Goal: Task Accomplishment & Management: Manage account settings

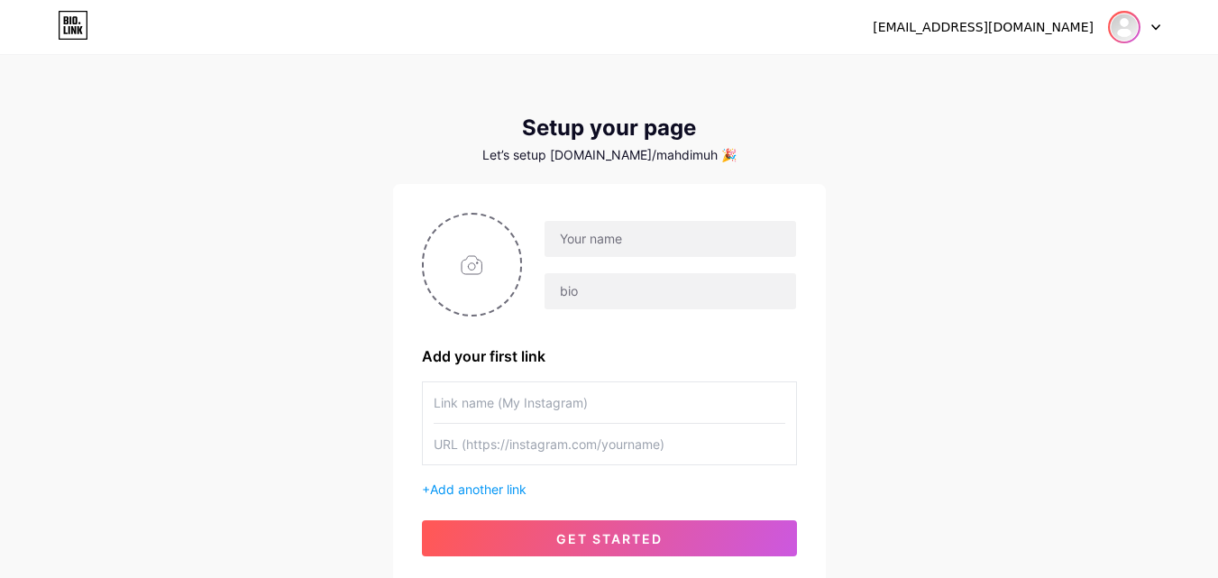
click at [1133, 30] on img at bounding box center [1124, 27] width 29 height 29
click at [1090, 133] on li "Logout" at bounding box center [1048, 122] width 224 height 49
click at [975, 115] on div "Already have an account? Login Setup your page Let’s setup bio.link/mahdimuh 🎉 …" at bounding box center [609, 321] width 1218 height 643
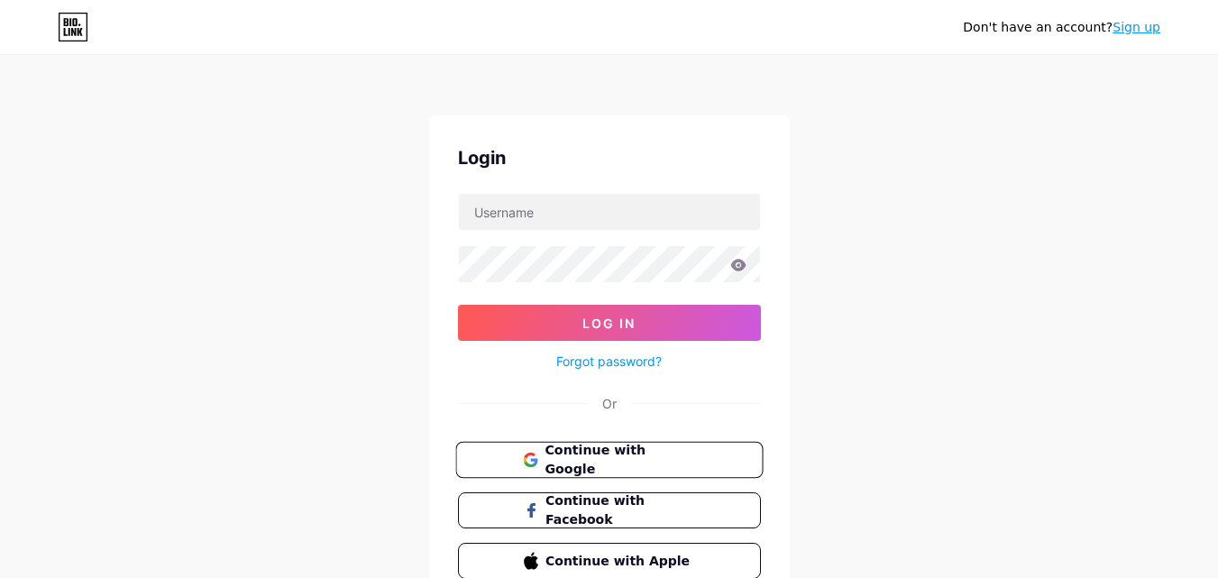
click at [613, 455] on span "Continue with Google" at bounding box center [620, 460] width 151 height 39
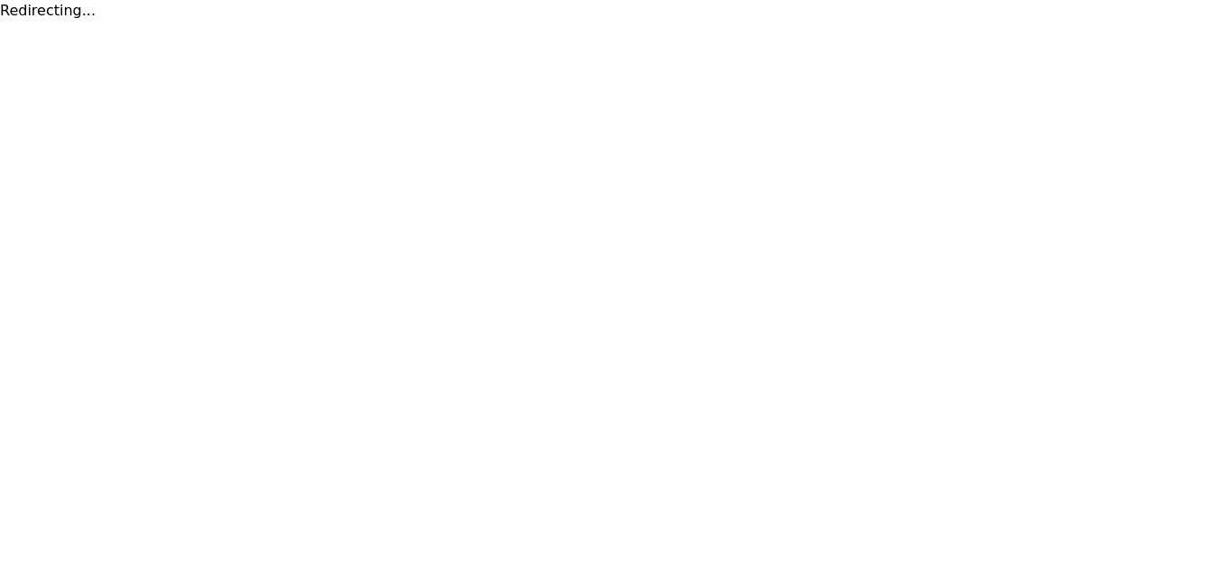
click at [605, 22] on html "Redirecting..." at bounding box center [616, 11] width 1232 height 22
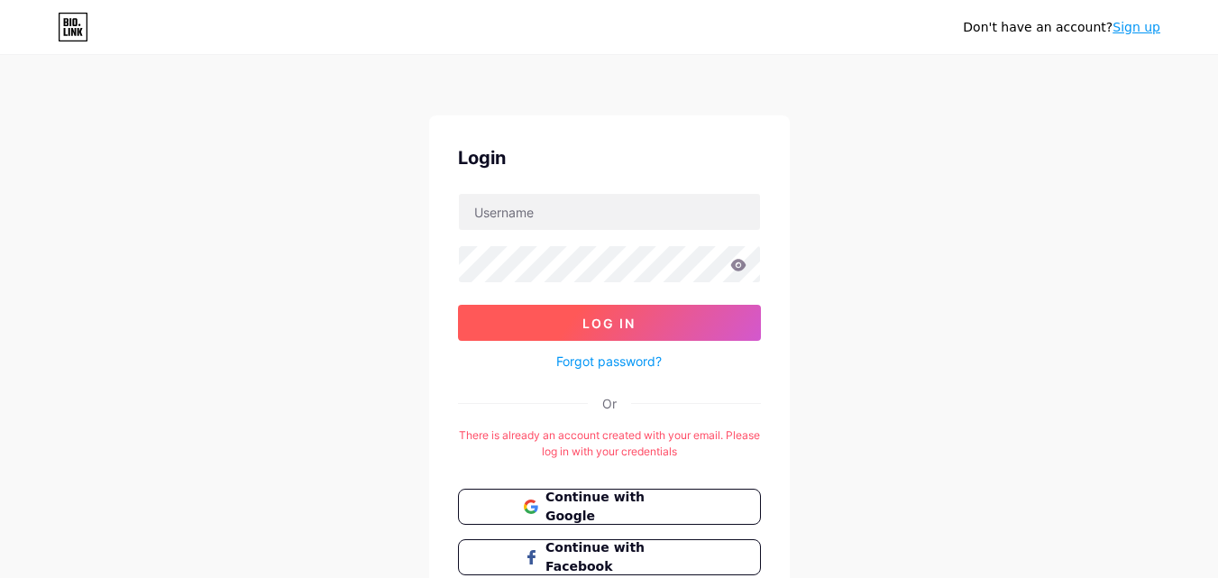
click at [596, 324] on span "Log In" at bounding box center [609, 323] width 53 height 15
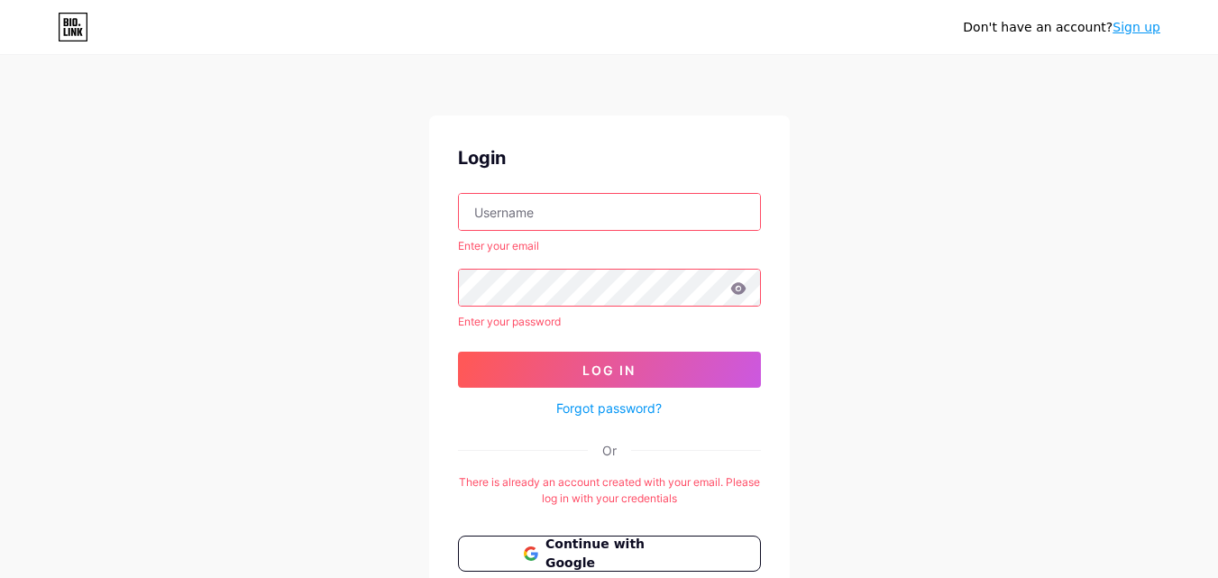
click at [571, 217] on input "text" at bounding box center [609, 212] width 301 height 36
type input "studiosign33@gmail.com"
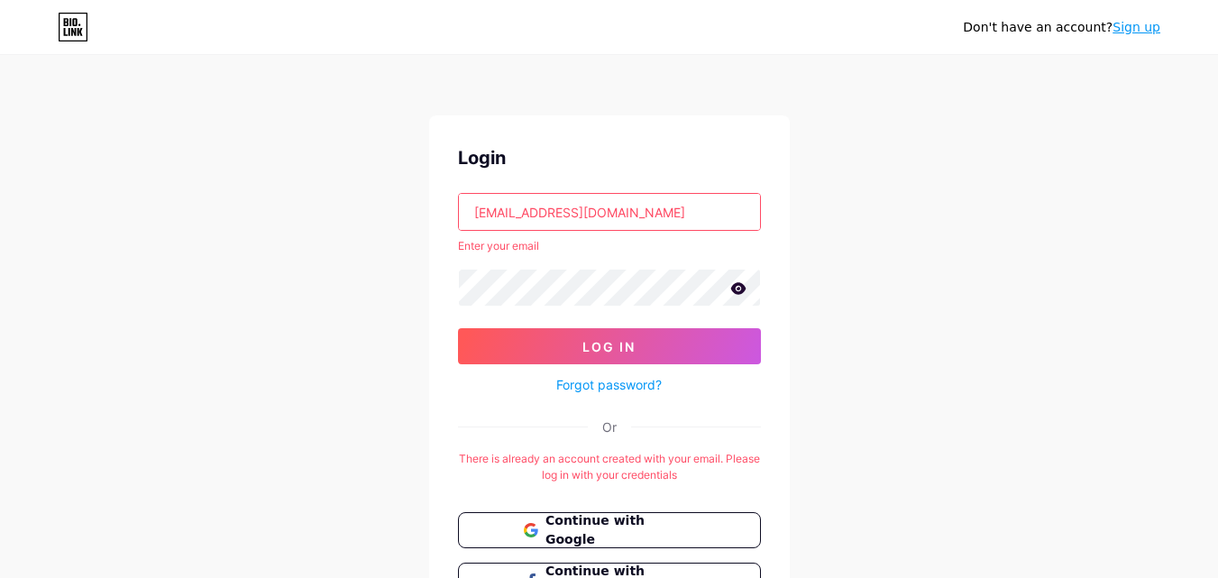
click at [742, 293] on icon at bounding box center [737, 288] width 15 height 12
click at [458, 328] on button "Log In" at bounding box center [609, 346] width 303 height 36
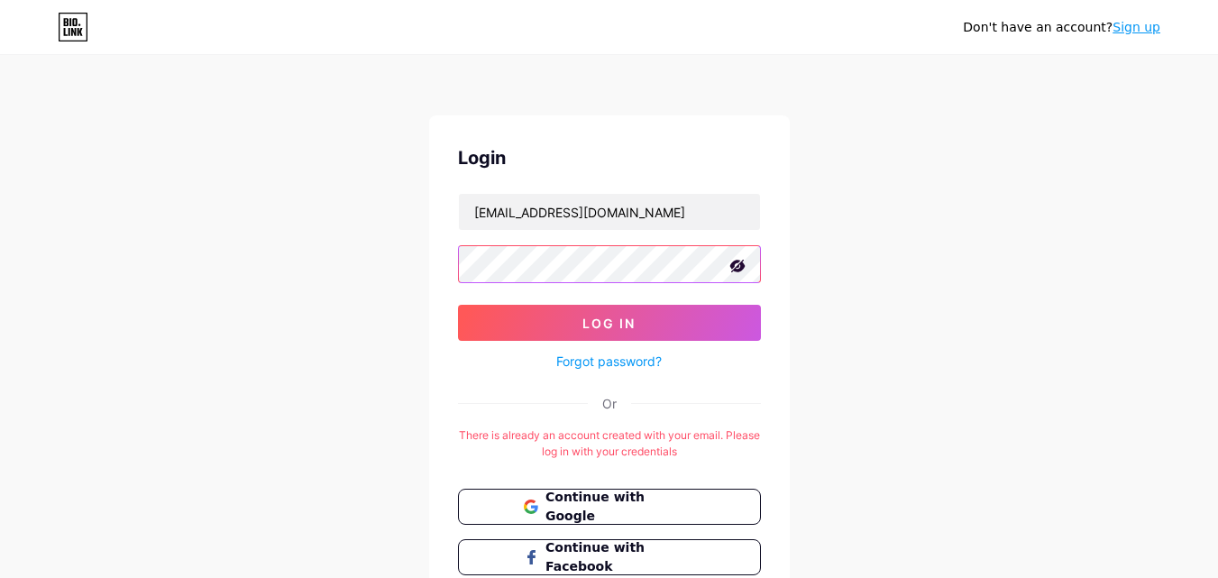
click at [458, 305] on button "Log In" at bounding box center [609, 323] width 303 height 36
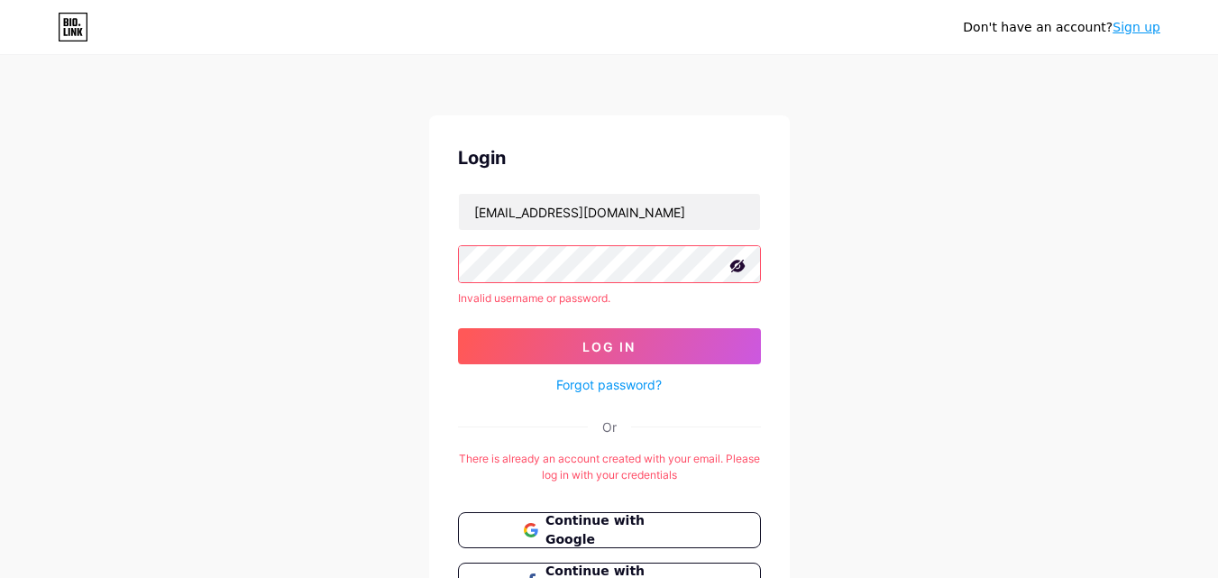
click at [458, 328] on button "Log In" at bounding box center [609, 346] width 303 height 36
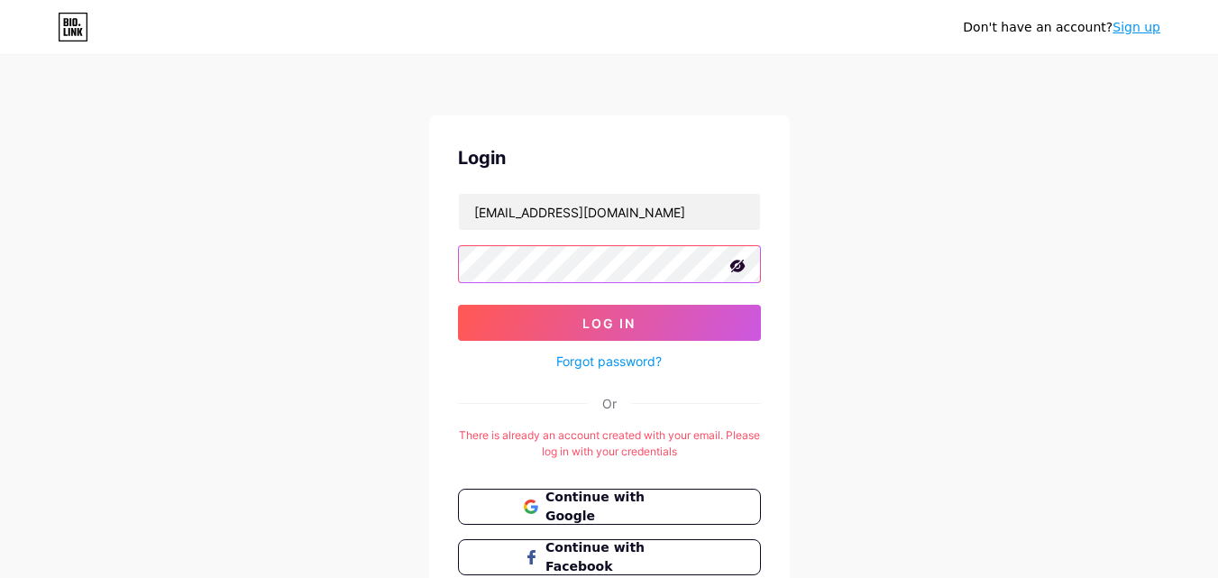
click at [458, 305] on button "Log In" at bounding box center [609, 323] width 303 height 36
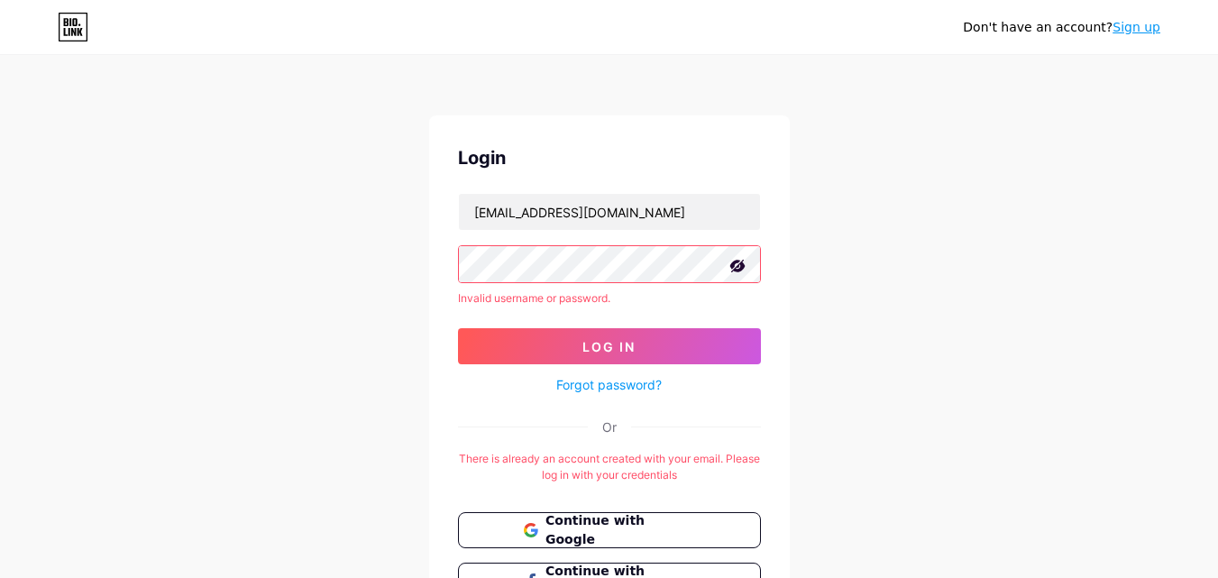
click at [458, 328] on button "Log In" at bounding box center [609, 346] width 303 height 36
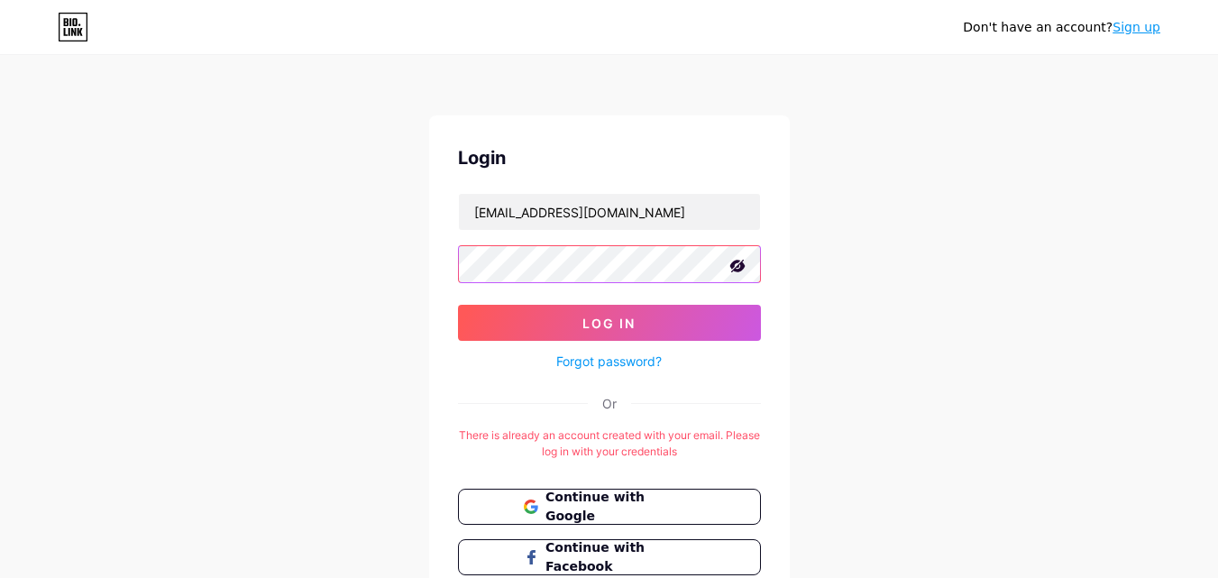
click at [458, 305] on button "Log In" at bounding box center [609, 323] width 303 height 36
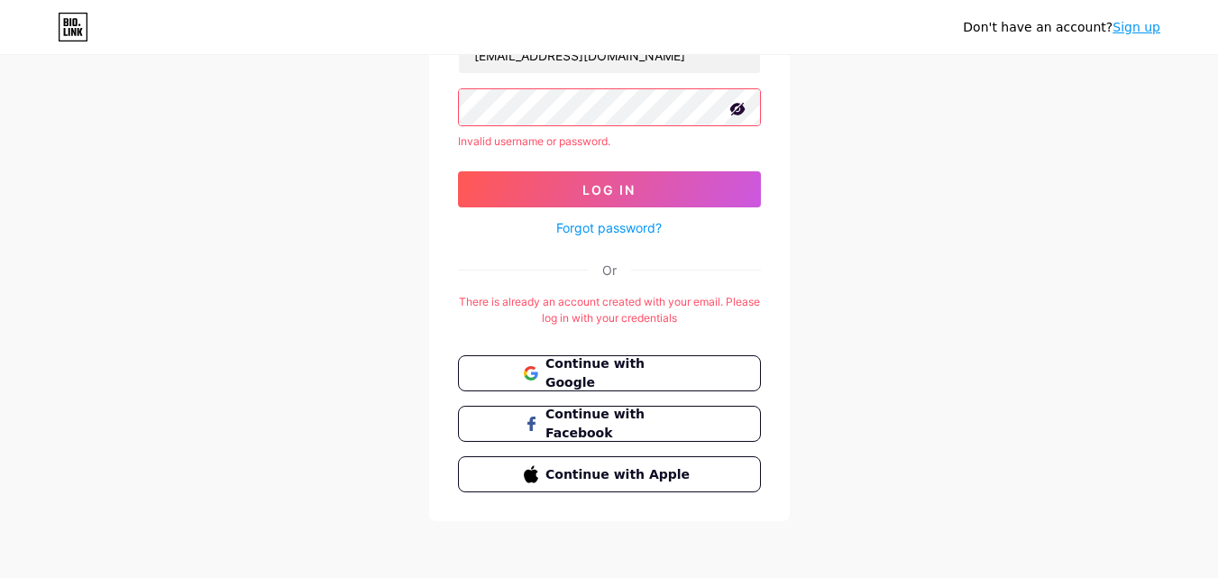
scroll to position [67, 0]
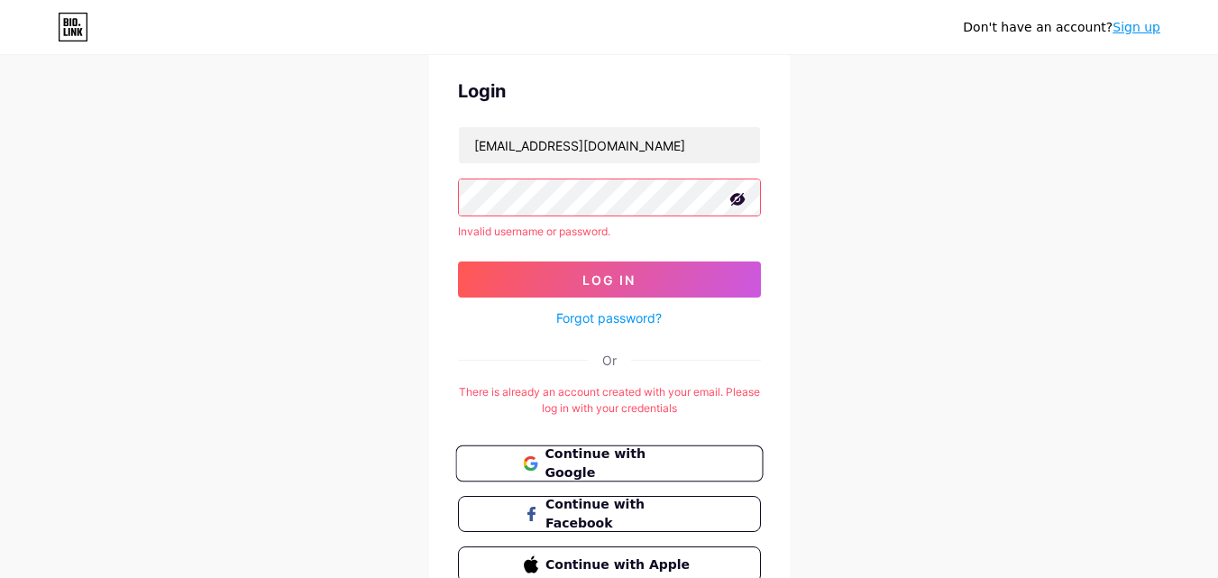
click at [586, 479] on button "Continue with Google" at bounding box center [608, 463] width 307 height 37
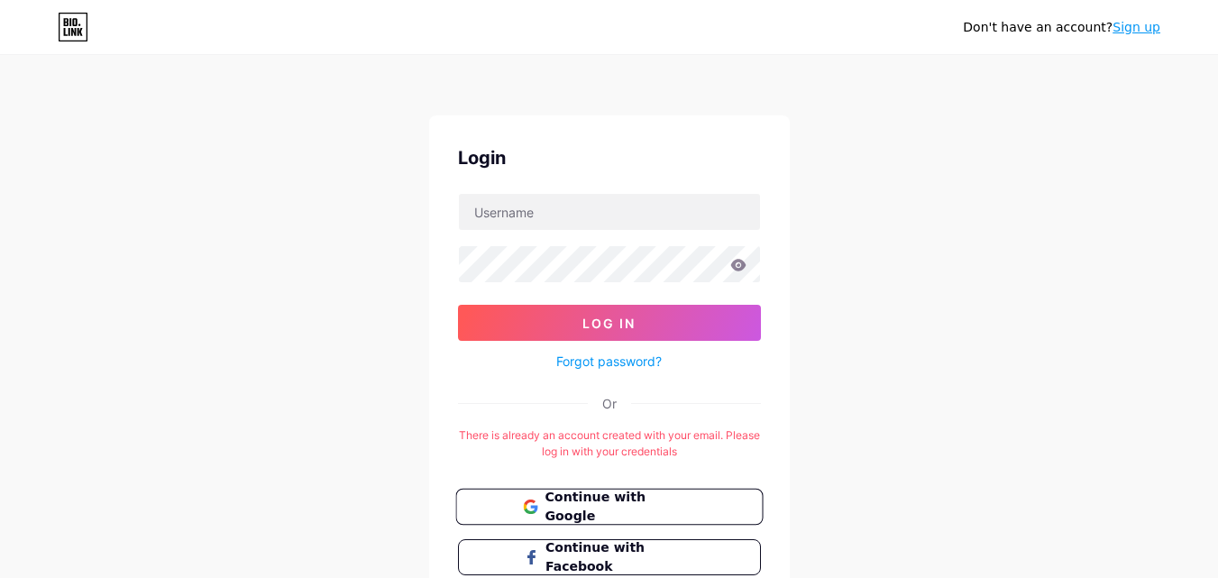
click at [540, 502] on span "Continue with Google" at bounding box center [609, 507] width 173 height 39
click at [643, 360] on link "Forgot password?" at bounding box center [609, 361] width 106 height 19
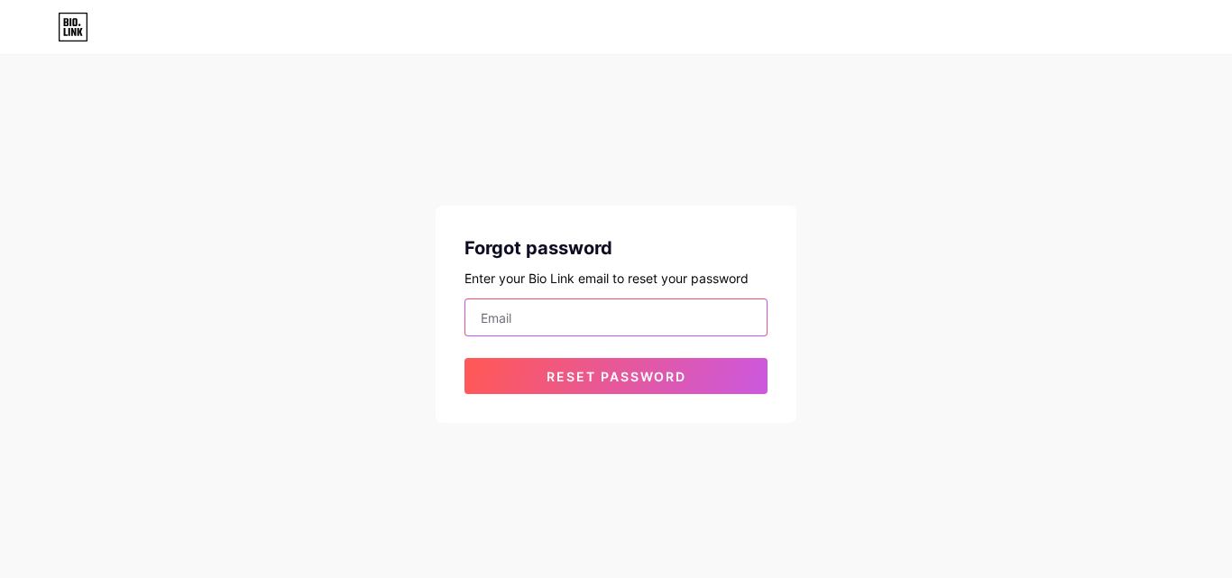
click at [610, 320] on input "email" at bounding box center [615, 317] width 301 height 36
type input "[EMAIL_ADDRESS][DOMAIN_NAME]"
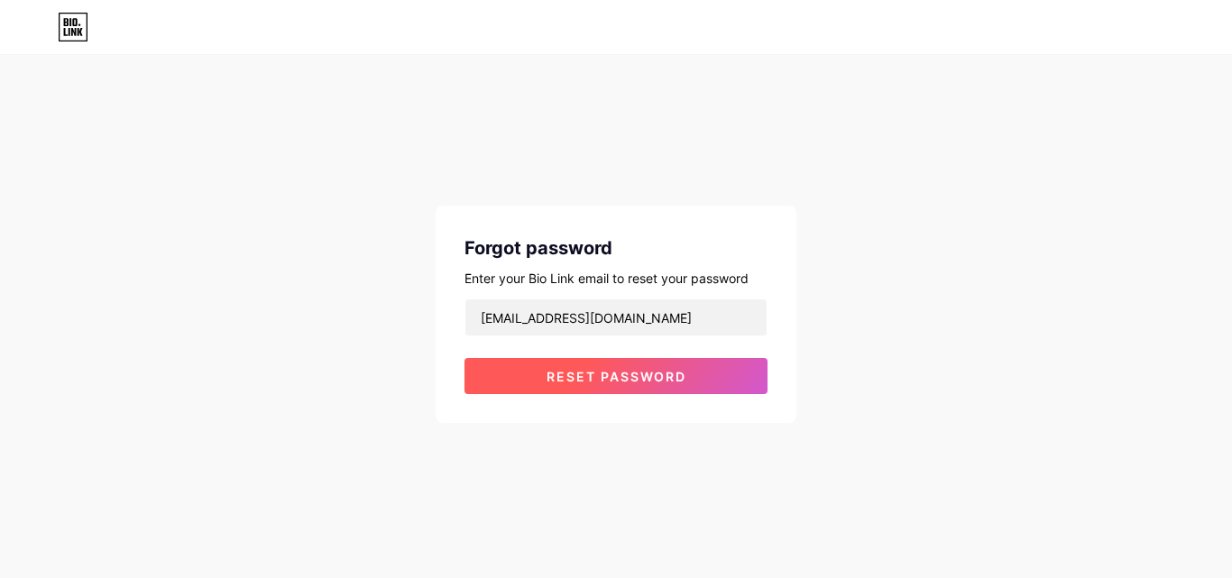
click at [625, 375] on span "Reset password" at bounding box center [616, 376] width 140 height 15
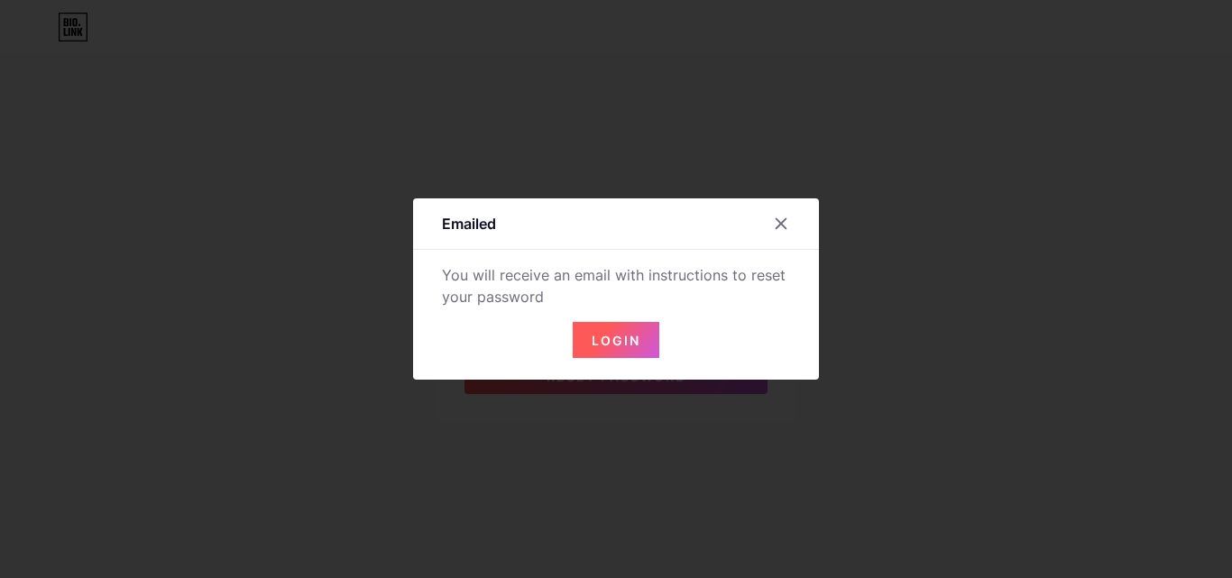
click at [622, 339] on span "Login" at bounding box center [616, 340] width 49 height 15
